Goal: Information Seeking & Learning: Learn about a topic

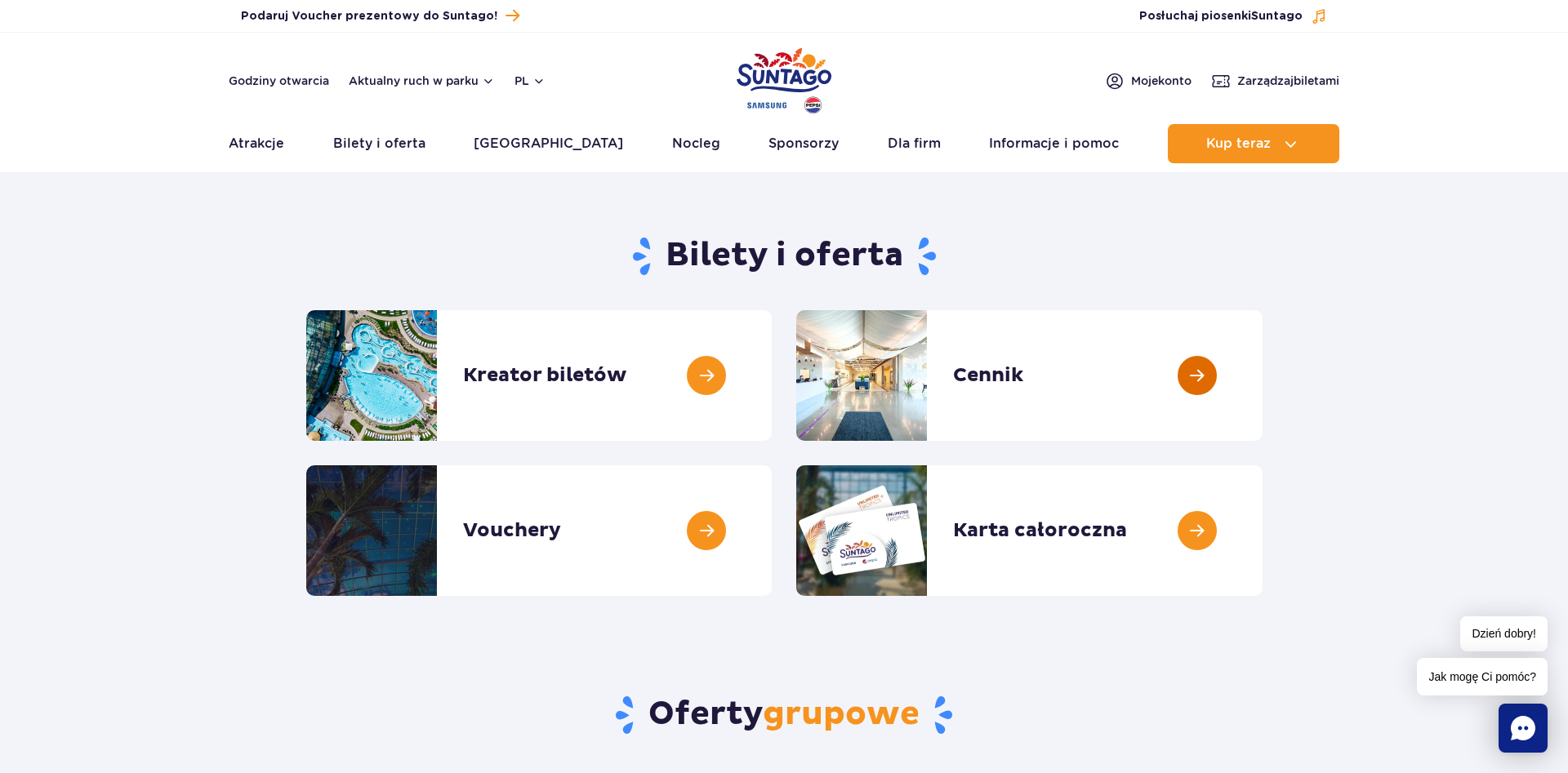
click at [1262, 385] on link at bounding box center [1262, 375] width 0 height 131
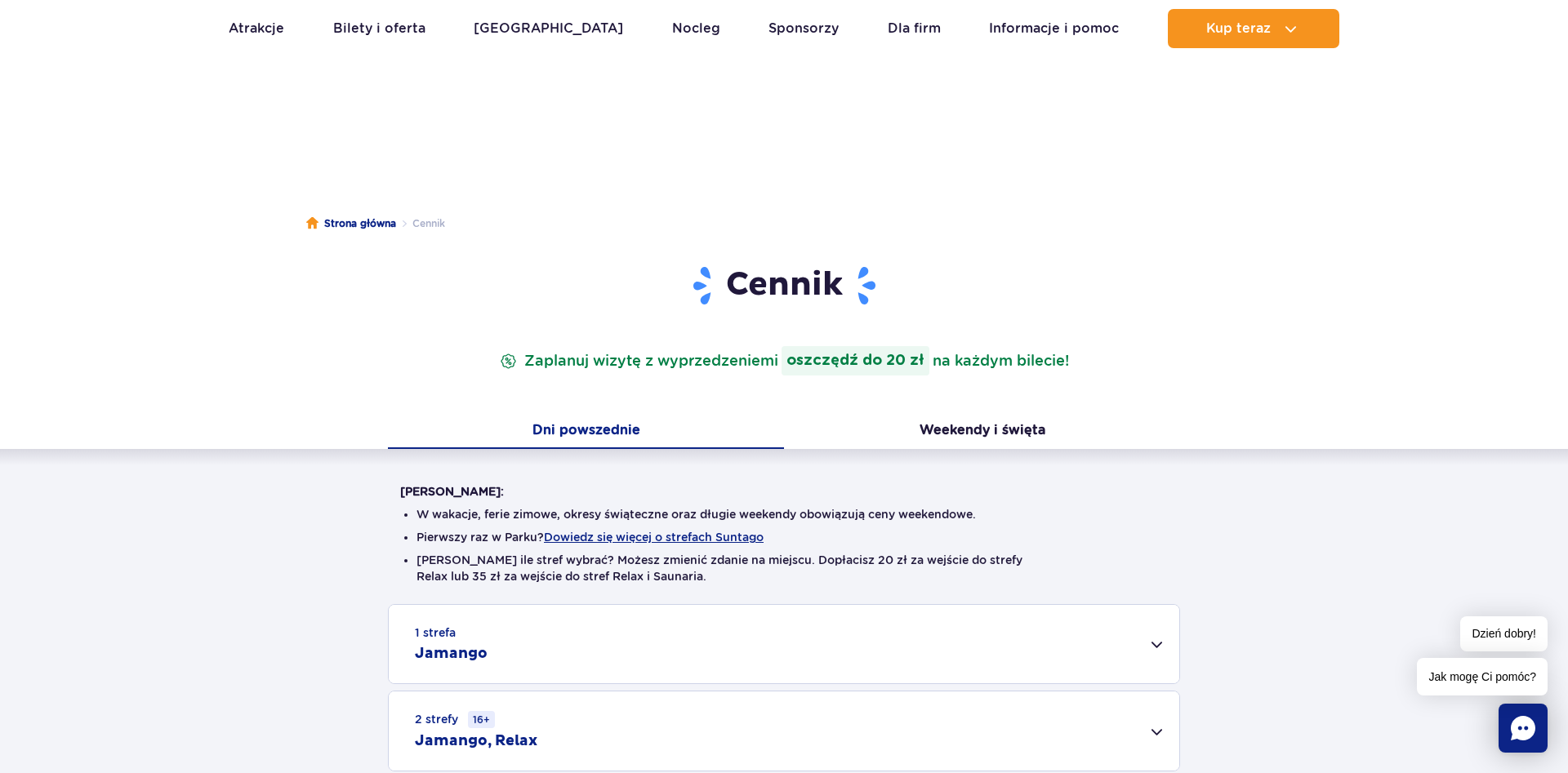
scroll to position [416, 0]
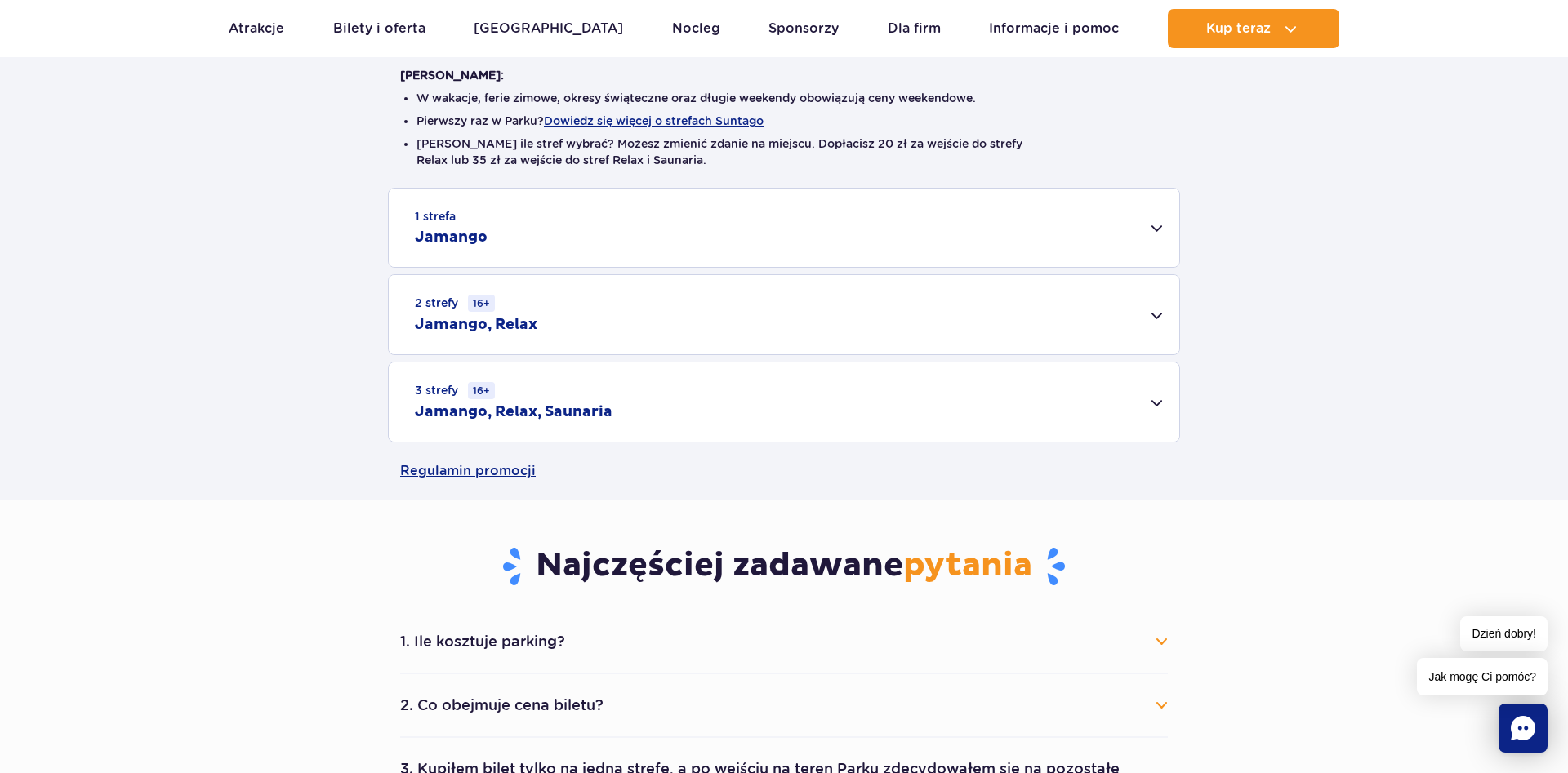
click at [1157, 405] on div "3 strefy 16+ Jamango, Relax, Saunaria" at bounding box center [783, 401] width 790 height 79
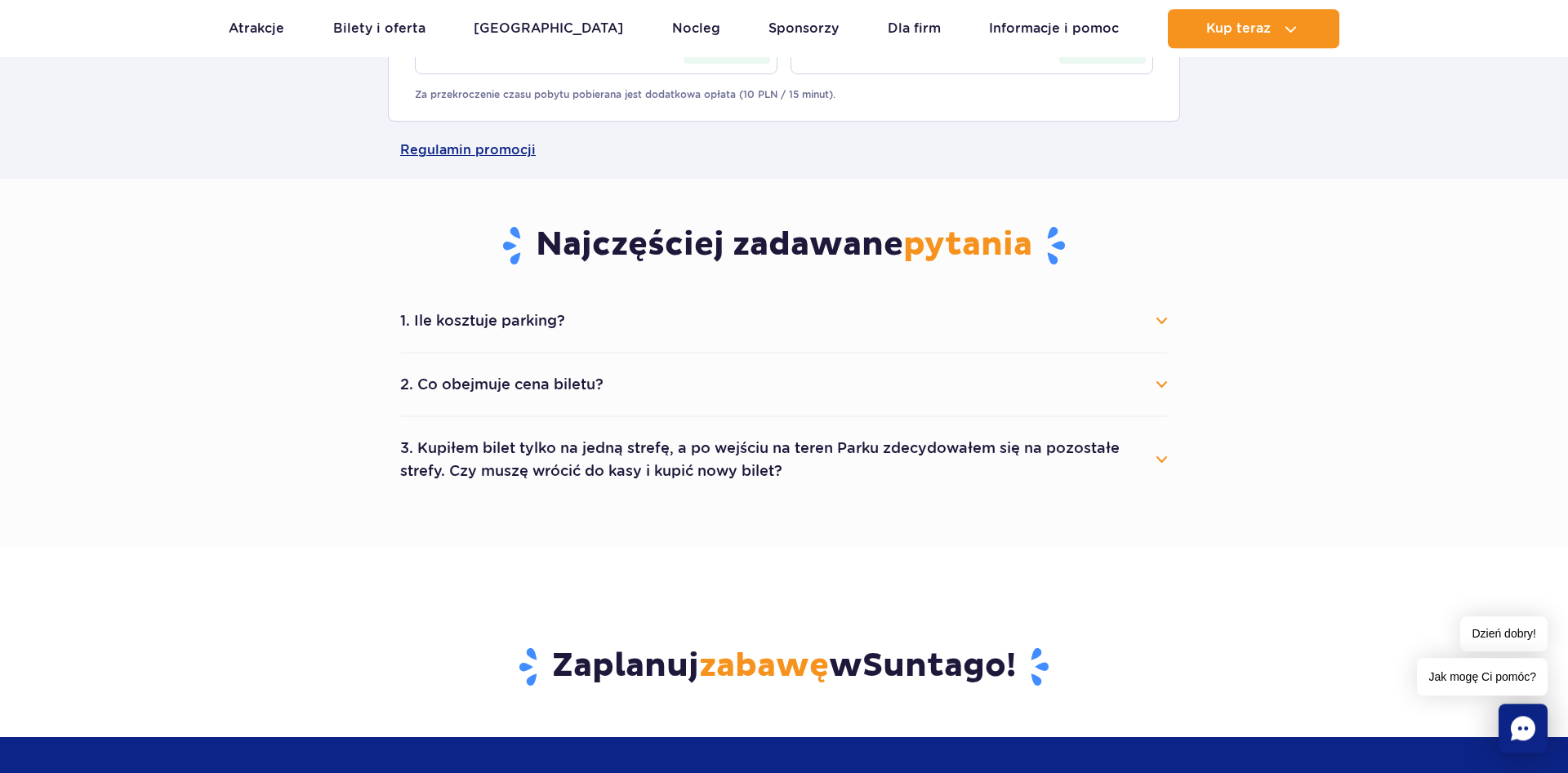
scroll to position [999, 0]
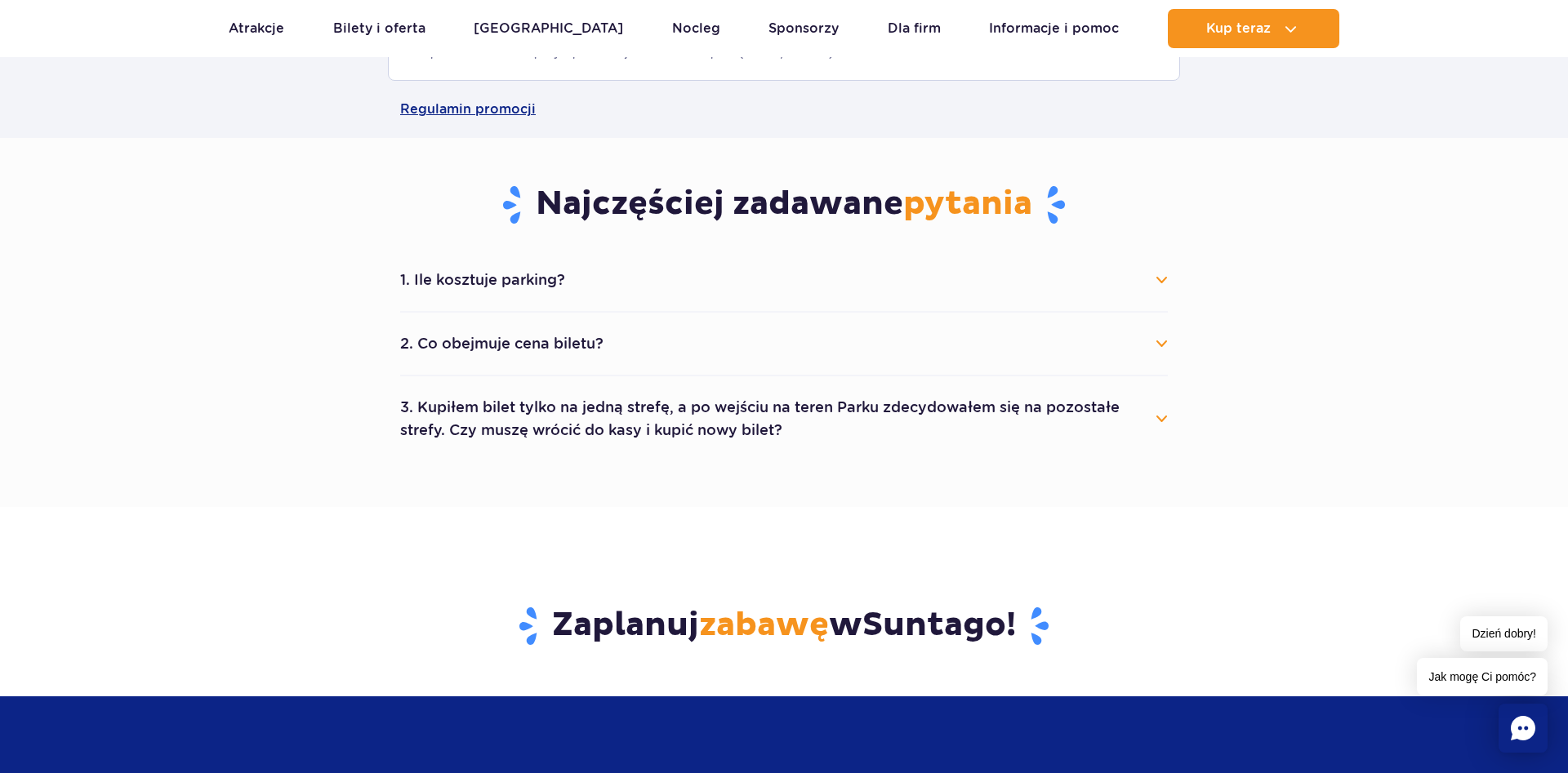
click at [1161, 347] on button "2. Co obejmuje cena biletu?" at bounding box center [784, 344] width 767 height 36
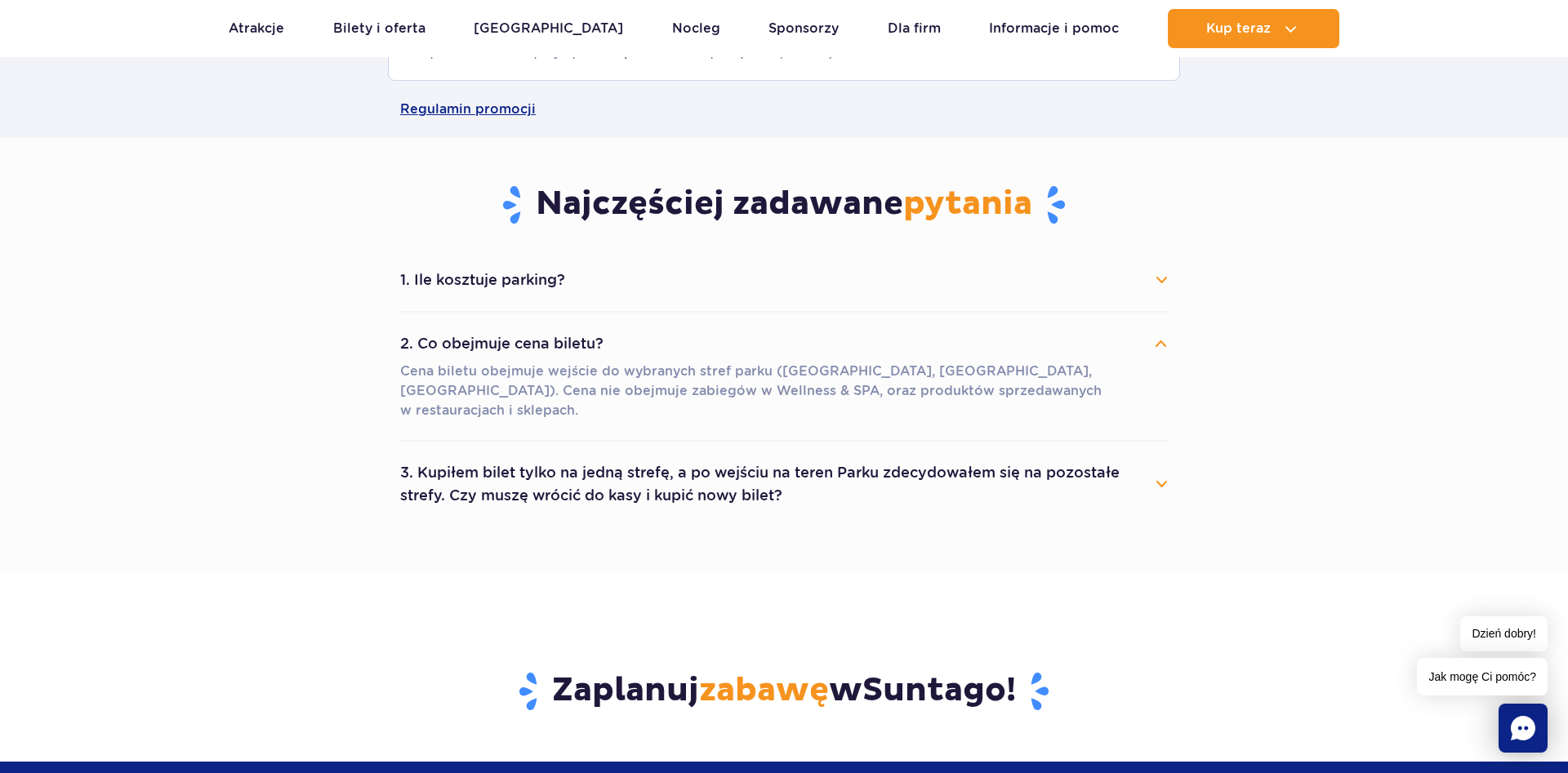
click at [1161, 467] on button "3. Kupiłem bilet tylko na jedną strefę, a po wejściu na teren Parku zdecydowałe…" at bounding box center [784, 484] width 767 height 58
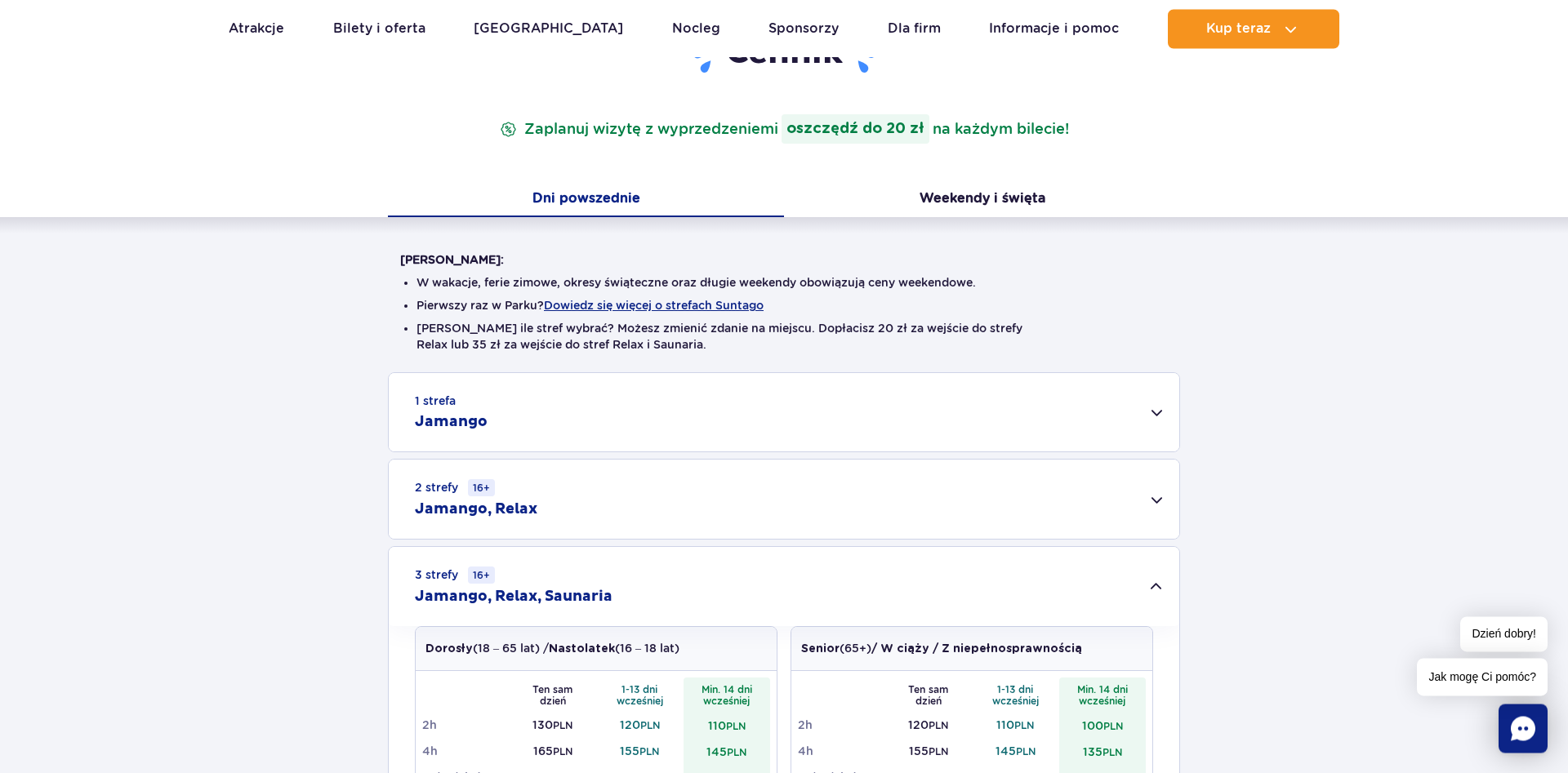
scroll to position [83, 0]
